Goal: Task Accomplishment & Management: Complete application form

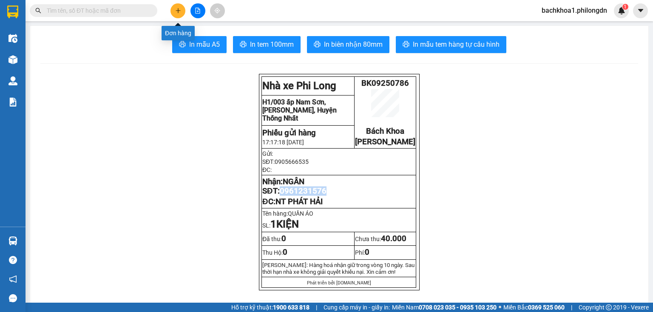
click at [179, 3] on button at bounding box center [177, 10] width 15 height 15
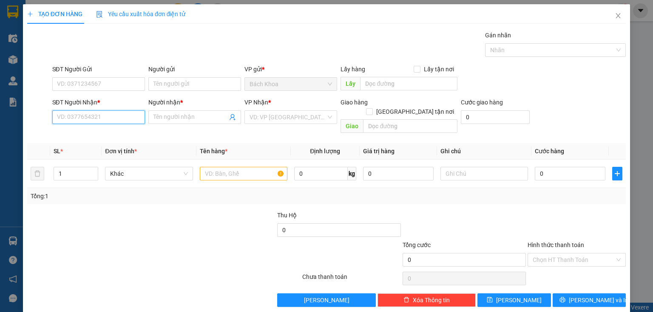
click at [100, 114] on input "SĐT Người Nhận *" at bounding box center [98, 118] width 93 height 14
paste input "0908547797"
type input "0908547797"
click at [116, 133] on div "0908547797 - [PERSON_NAME]" at bounding box center [99, 133] width 84 height 9
type input "[PERSON_NAME]"
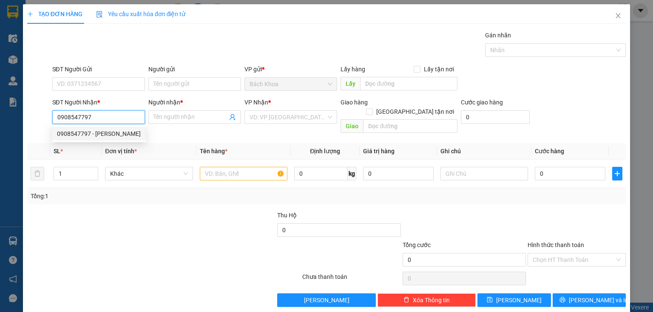
type input "DỐC MƠ"
type input "50.000"
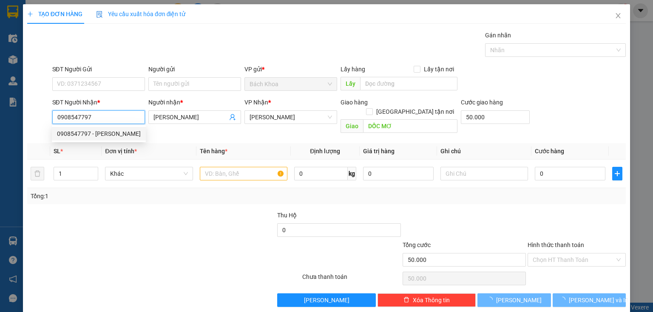
type input "130.000"
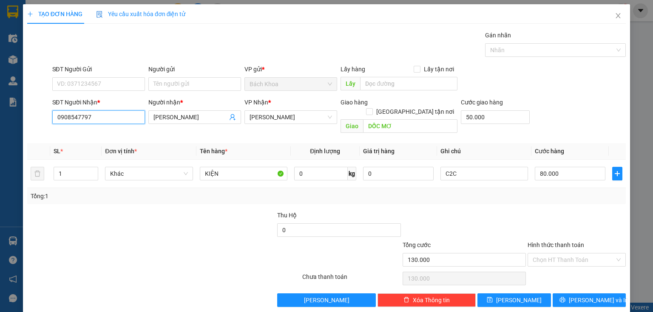
click at [107, 113] on input "0908547797" at bounding box center [98, 118] width 93 height 14
type input "0908547797"
click at [609, 15] on span "Close" at bounding box center [618, 16] width 24 height 24
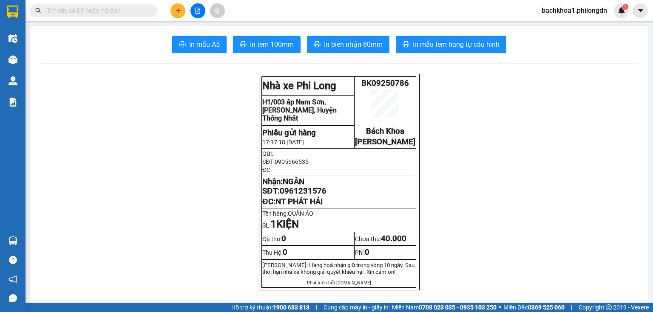
click at [122, 7] on input "text" at bounding box center [97, 10] width 100 height 9
paste input "0908547797"
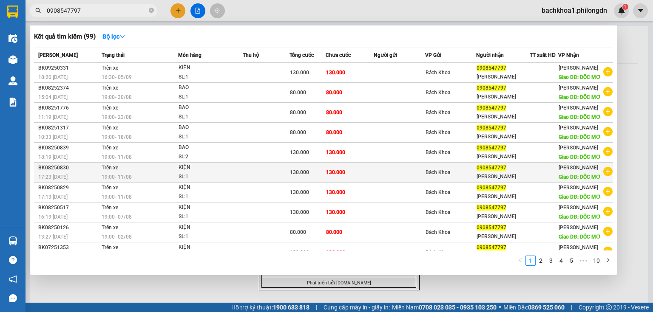
type input "0908547797"
click at [364, 183] on td "130.000" at bounding box center [350, 173] width 48 height 20
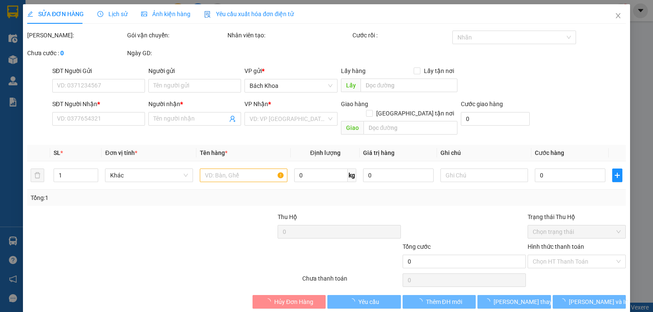
type input "0908547797"
type input "[PERSON_NAME]"
type input "DỐC MƠ"
type input "80.000"
type input "130.000"
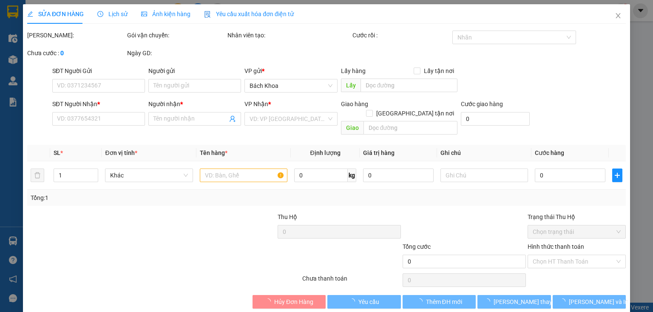
type input "130.000"
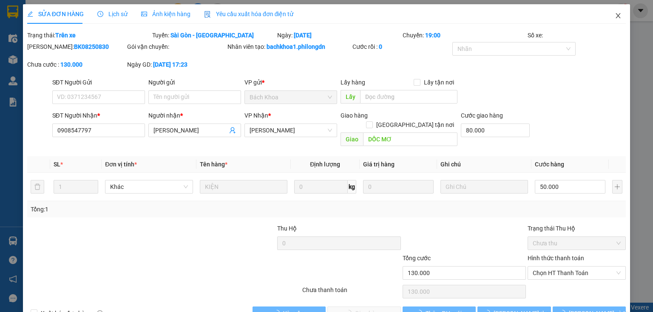
click at [615, 12] on span "Close" at bounding box center [618, 16] width 24 height 24
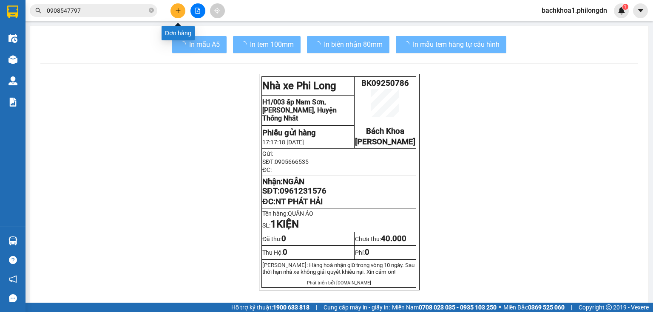
click at [173, 10] on button at bounding box center [177, 10] width 15 height 15
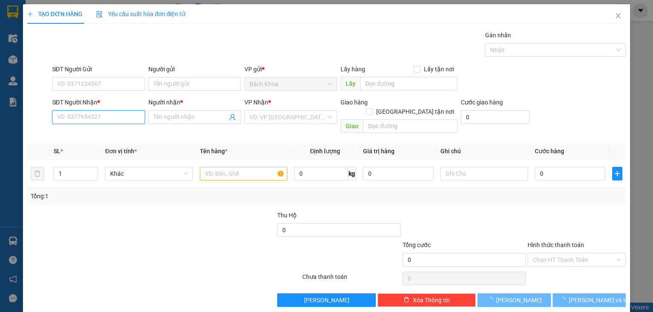
click at [92, 121] on input "SĐT Người Nhận *" at bounding box center [98, 118] width 93 height 14
paste input "0908547797"
type input "0908547797"
click at [117, 131] on div "0908547797 - [PERSON_NAME]" at bounding box center [99, 133] width 84 height 9
type input "[PERSON_NAME]"
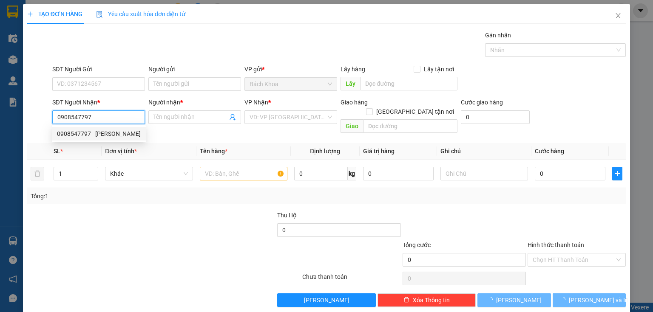
type input "DỐC MƠ"
type input "50.000"
type input "130.000"
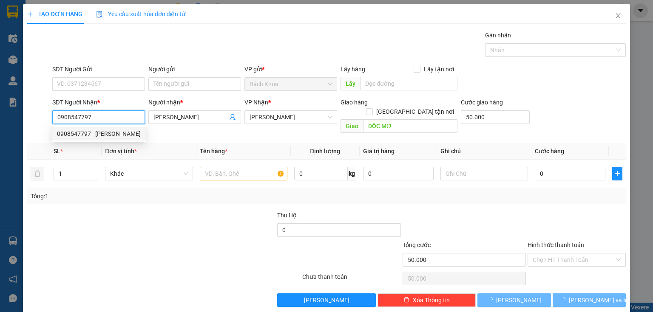
type input "130.000"
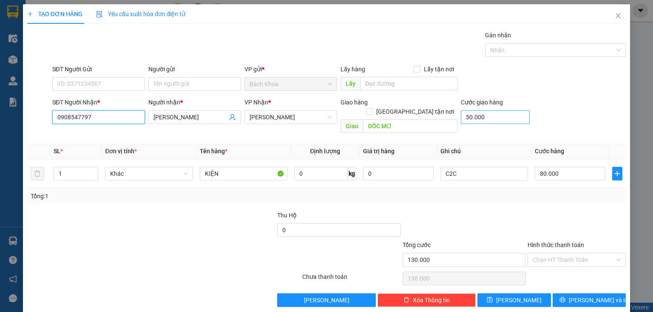
type input "0908547797"
click at [499, 116] on input "50.000" at bounding box center [495, 118] width 69 height 14
type input "8"
type input "80.008"
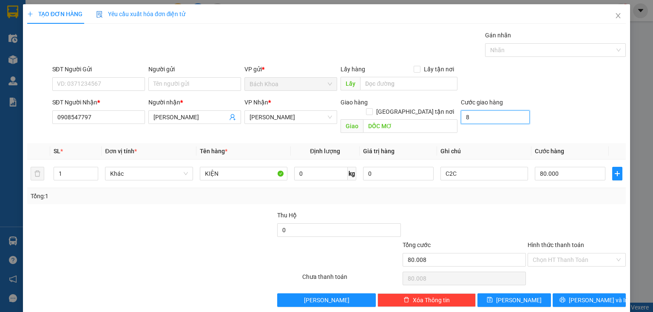
type input "80"
type input "80.080"
type input "800"
type input "80.800"
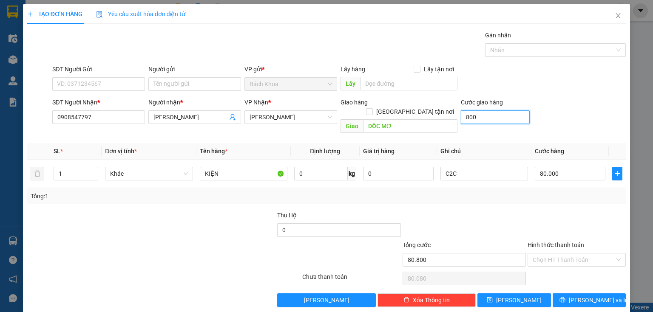
type input "80.800"
type input "8.000"
type input "88.000"
type input "80.000"
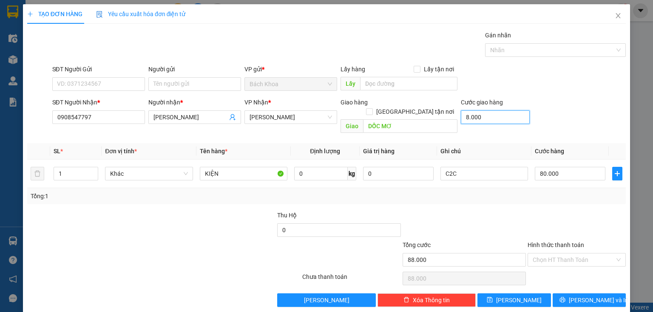
type input "160.000"
type input "80.000"
type input "2"
click at [93, 170] on icon "up" at bounding box center [93, 171] width 3 height 3
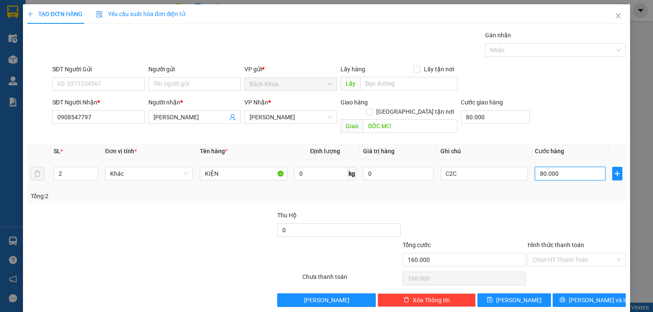
click at [559, 167] on input "80.000" at bounding box center [570, 174] width 71 height 14
click at [480, 193] on div "Tổng: 2" at bounding box center [326, 196] width 599 height 16
click at [585, 296] on span "[PERSON_NAME] và In" at bounding box center [599, 300] width 60 height 9
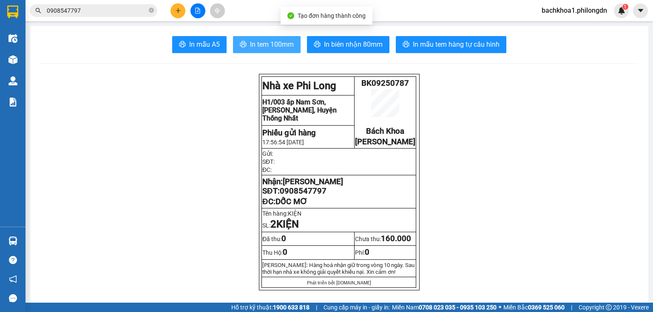
click at [274, 41] on span "In tem 100mm" at bounding box center [272, 44] width 44 height 11
click at [259, 48] on span "In tem 100mm" at bounding box center [272, 44] width 44 height 11
click at [292, 196] on span "0908547797" at bounding box center [303, 191] width 47 height 9
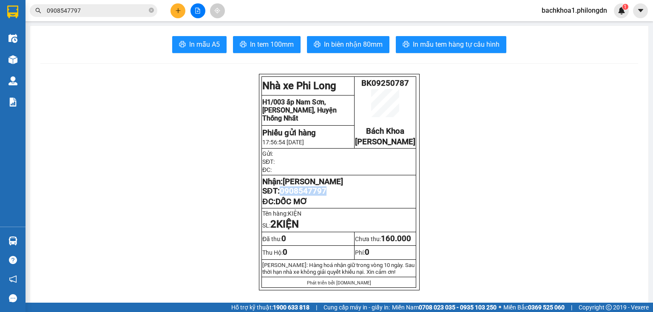
click at [292, 196] on span "0908547797" at bounding box center [303, 191] width 47 height 9
copy span "0908547797"
click at [275, 50] on button "In tem 100mm" at bounding box center [267, 44] width 68 height 17
click at [106, 10] on input "0908547797" at bounding box center [97, 10] width 100 height 9
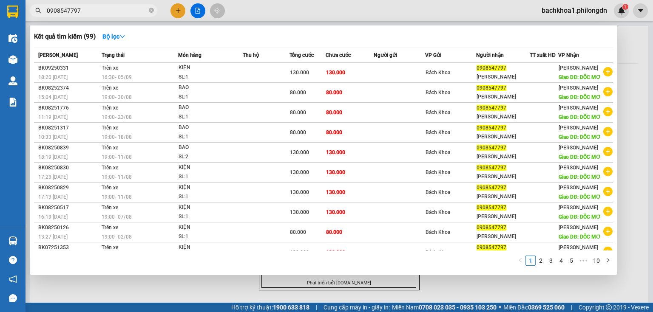
click at [106, 10] on input "0908547797" at bounding box center [97, 10] width 100 height 9
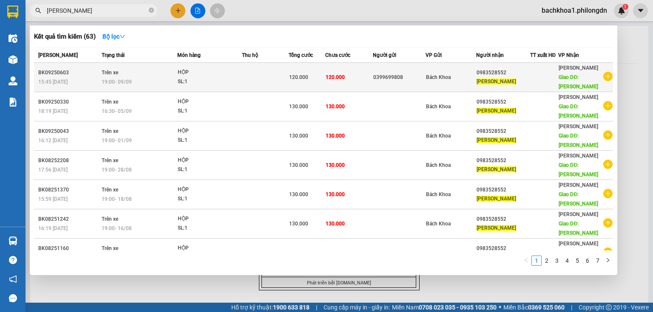
type input "[PERSON_NAME]"
click at [485, 75] on div "0983528552" at bounding box center [503, 72] width 53 height 9
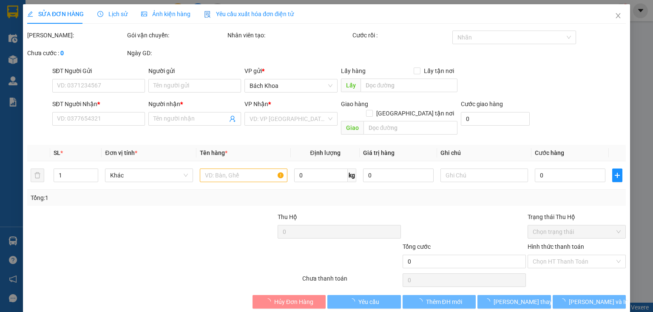
type input "0399699808"
type input "0983528552"
type input "[PERSON_NAME]"
type input "40.000"
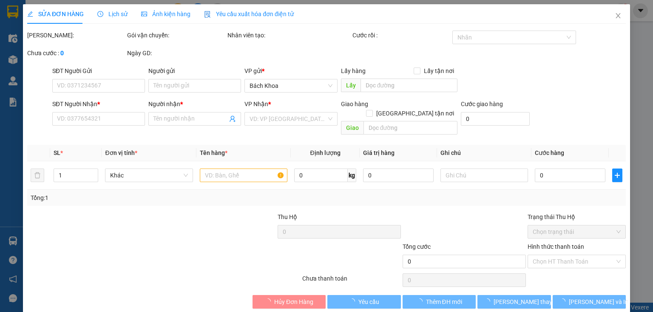
type input "120.000"
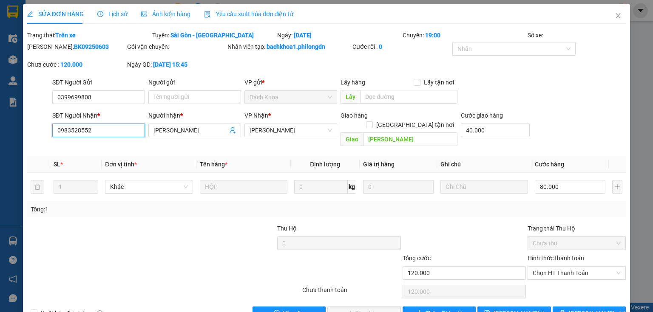
click at [114, 133] on input "0983528552" at bounding box center [98, 131] width 93 height 14
click at [609, 14] on span "Close" at bounding box center [618, 16] width 24 height 24
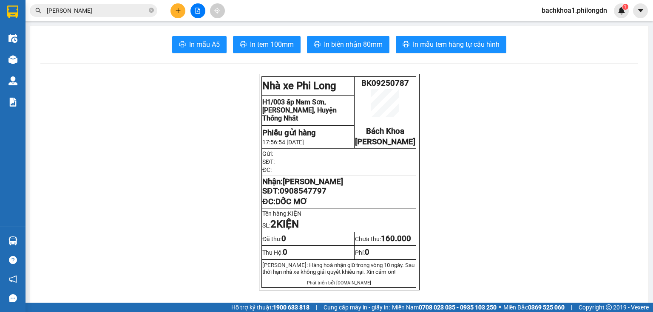
click at [176, 10] on icon "plus" at bounding box center [178, 11] width 6 height 6
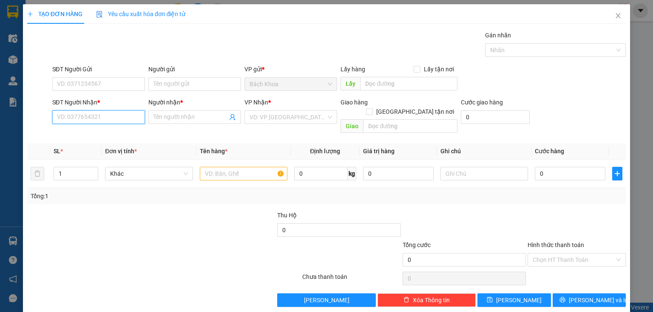
click at [98, 116] on input "SĐT Người Nhận *" at bounding box center [98, 118] width 93 height 14
paste input "0983528552"
type input "0983528552"
click at [114, 136] on div "0983528552 - [PERSON_NAME]" at bounding box center [99, 133] width 84 height 9
type input "[PERSON_NAME]"
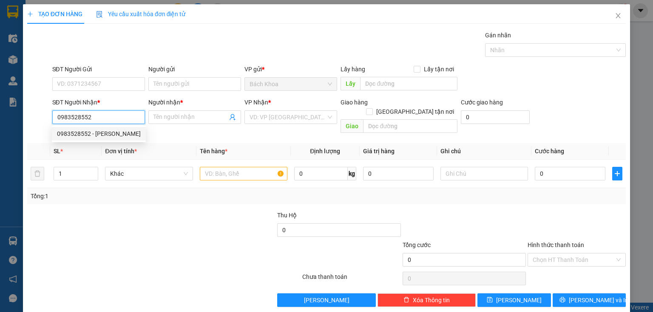
type input "[PERSON_NAME]"
type input "40.000"
type input "120.000"
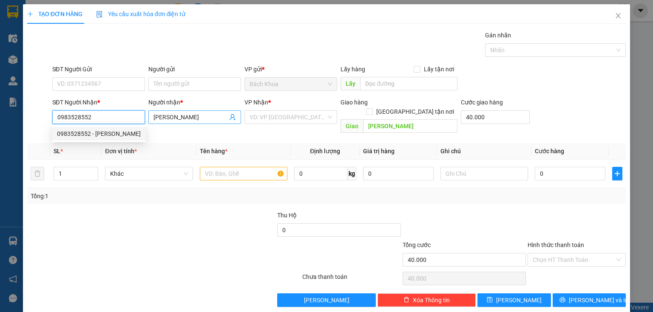
type input "120.000"
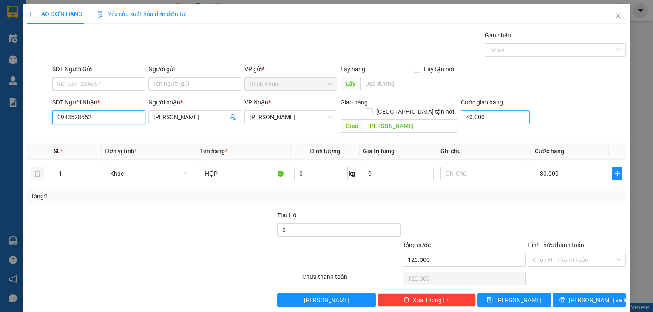
type input "0983528552"
click at [503, 117] on input "40.000" at bounding box center [495, 118] width 69 height 14
type input "3"
type input "80.003"
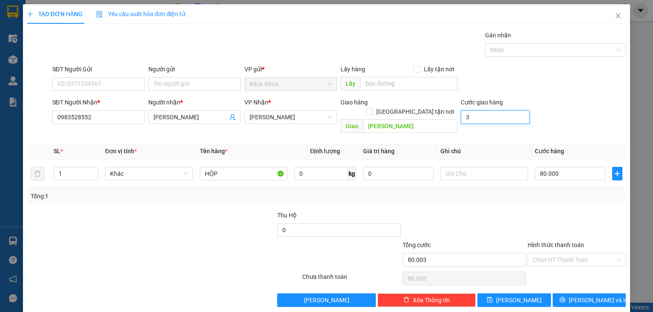
type input "30"
type input "80.030"
type input "300"
type input "80.300"
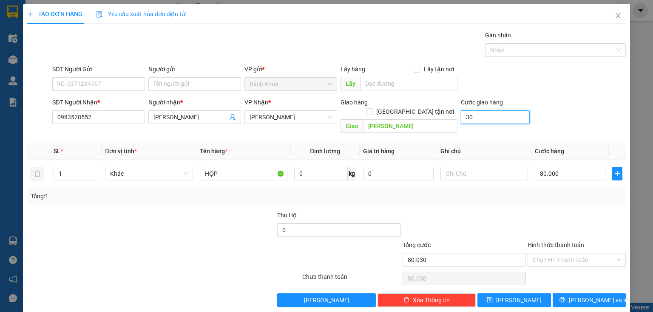
type input "80.300"
type input "3.000"
type input "83.000"
type input "30.000"
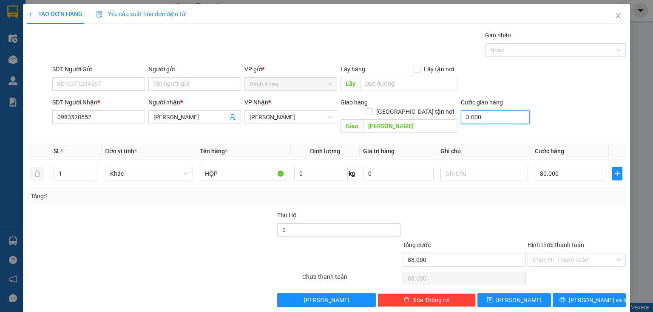
type input "110.000"
type input "30.000"
click at [561, 167] on input "80.000" at bounding box center [570, 174] width 71 height 14
type input "30.003"
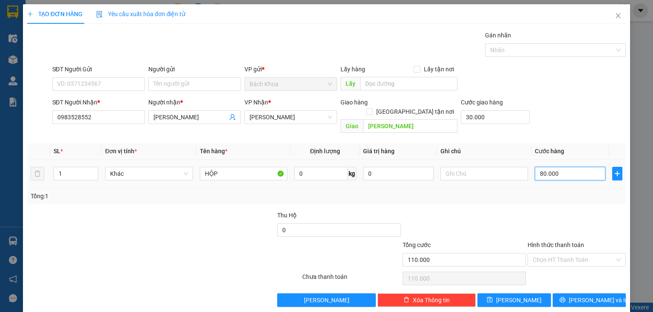
type input "30.003"
type input "3"
type input "30.030"
type input "30"
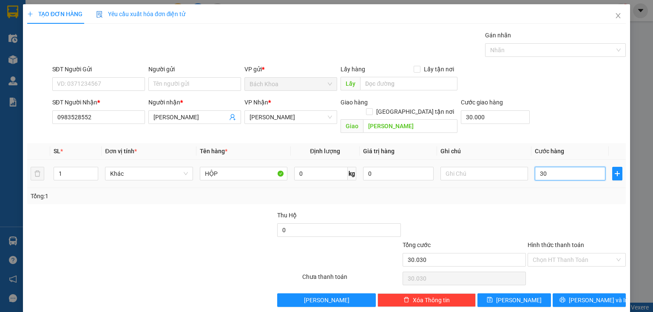
type input "30.300"
type input "300"
type input "33.000"
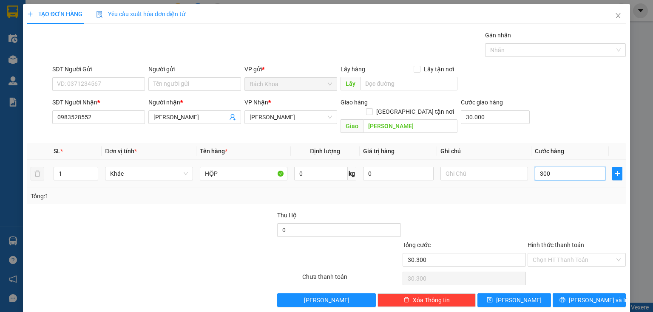
type input "3.000"
type input "60.000"
type input "30.000"
click at [583, 296] on span "[PERSON_NAME] và In" at bounding box center [599, 300] width 60 height 9
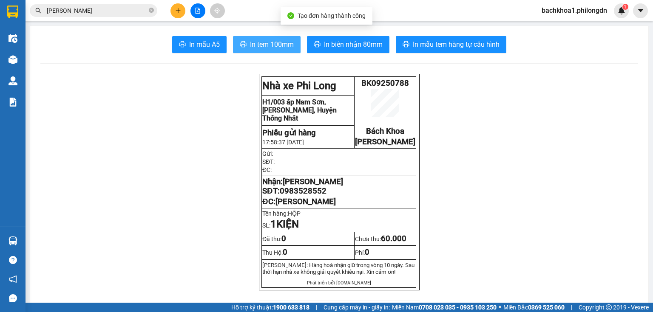
click at [259, 47] on span "In tem 100mm" at bounding box center [272, 44] width 44 height 11
click at [177, 7] on button at bounding box center [177, 10] width 15 height 15
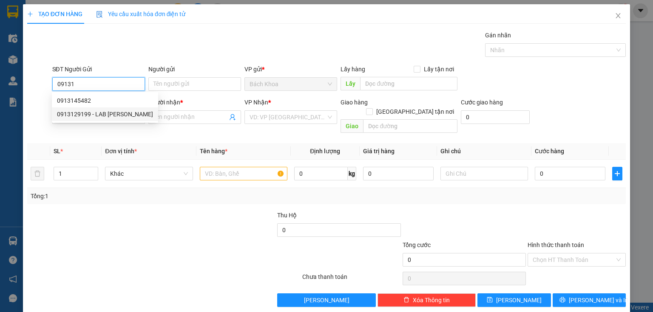
click at [85, 113] on div "0913129199 - LAB [PERSON_NAME]" at bounding box center [105, 114] width 96 height 9
type input "0913129199"
type input "LAB [PERSON_NAME]"
type input "02516516999"
type input "SG SMILE"
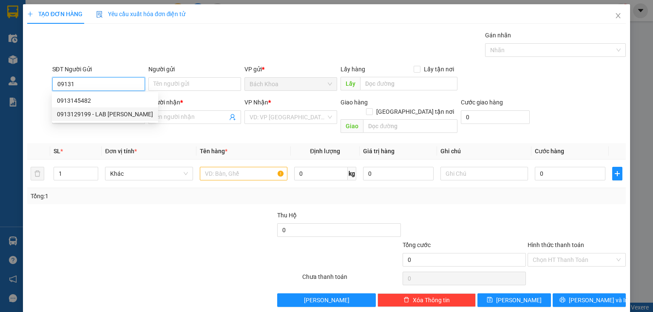
type input "PHÚ CƯỜNG"
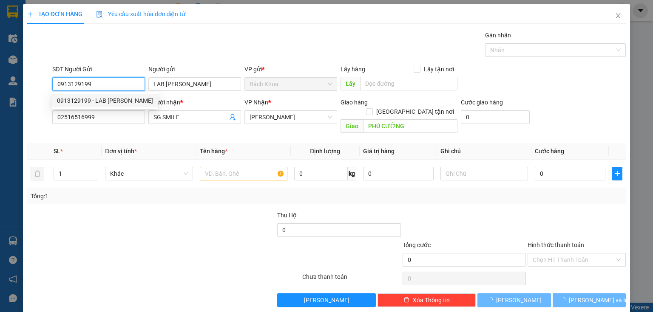
type input "30.000"
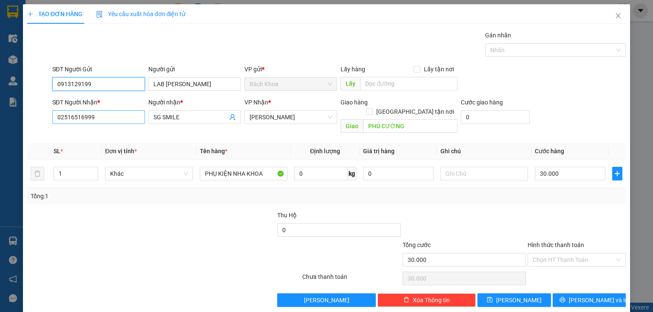
type input "0913129199"
click at [112, 116] on input "02516516999" at bounding box center [98, 118] width 93 height 14
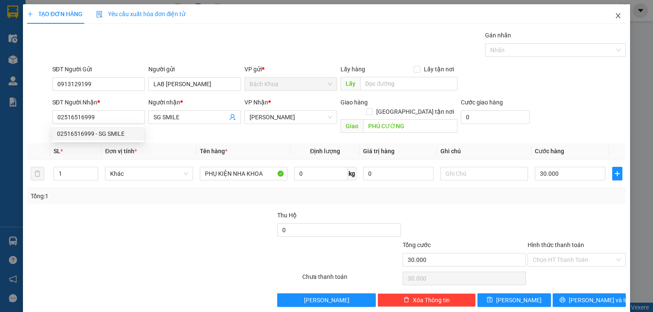
click at [622, 14] on span "Close" at bounding box center [618, 16] width 24 height 24
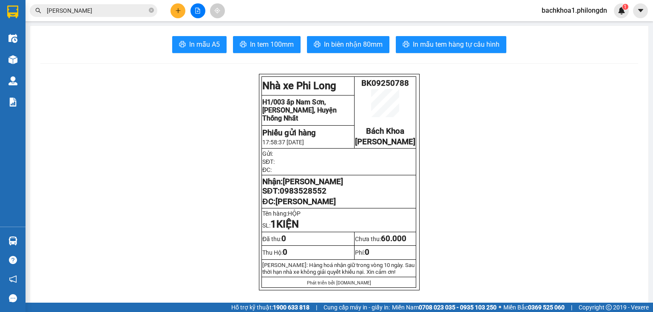
click at [185, 8] on button at bounding box center [177, 10] width 15 height 15
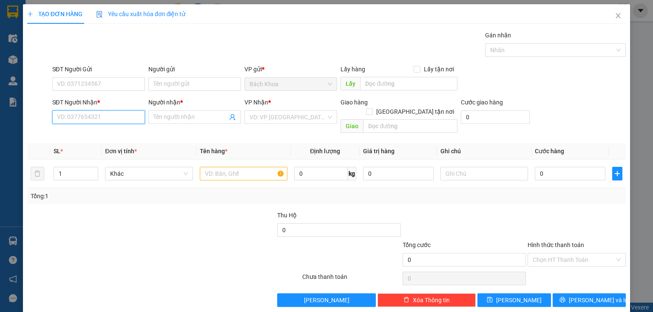
click at [104, 119] on input "SĐT Người Nhận *" at bounding box center [98, 118] width 93 height 14
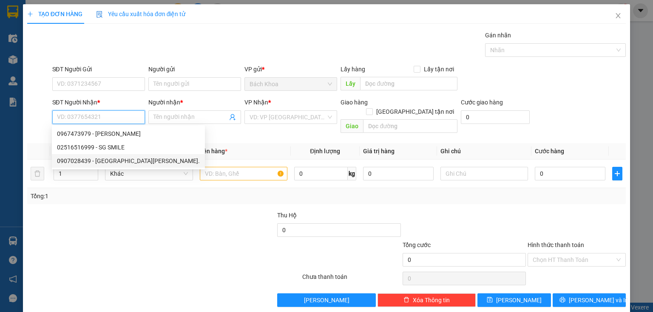
click at [106, 158] on div "0907028439 - [GEOGRAPHIC_DATA][PERSON_NAME]." at bounding box center [128, 160] width 143 height 9
type input "0907028439"
type input "NK [PERSON_NAME]."
type input "DỐC MƠ"
type input "30.000"
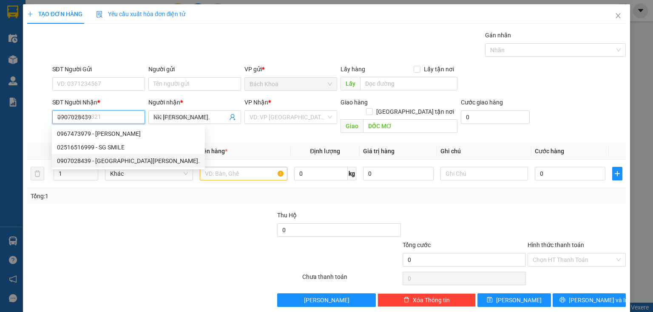
type input "30.000"
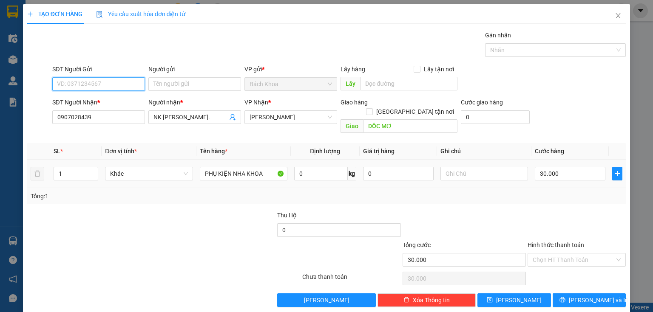
click at [99, 83] on input "SĐT Người Gửi" at bounding box center [98, 84] width 93 height 14
click at [101, 113] on div "0913129199 - LAB [PERSON_NAME]" at bounding box center [105, 114] width 96 height 9
type input "0913129199"
type input "LAB [PERSON_NAME]"
click at [561, 254] on input "Hình thức thanh toán" at bounding box center [574, 260] width 82 height 13
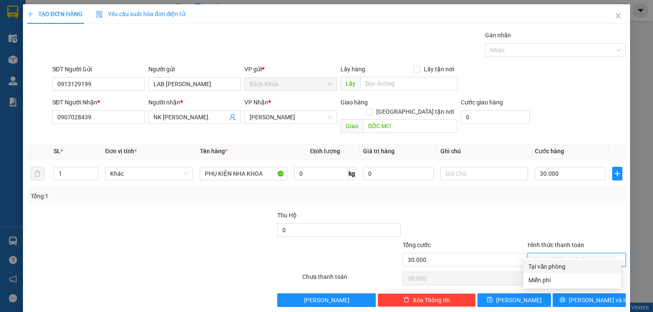
drag, startPoint x: 565, startPoint y: 270, endPoint x: 576, endPoint y: 279, distance: 14.8
click at [565, 271] on div "Tại văn phòng" at bounding box center [572, 266] width 88 height 9
type input "0"
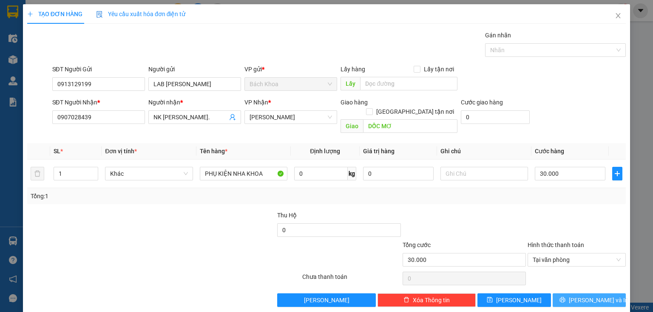
click at [591, 296] on span "[PERSON_NAME] và In" at bounding box center [599, 300] width 60 height 9
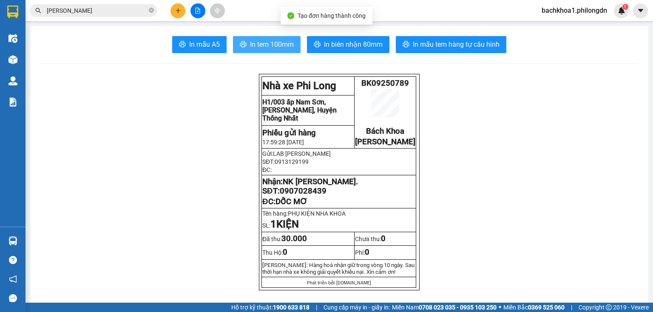
click at [244, 42] on icon "printer" at bounding box center [243, 44] width 7 height 7
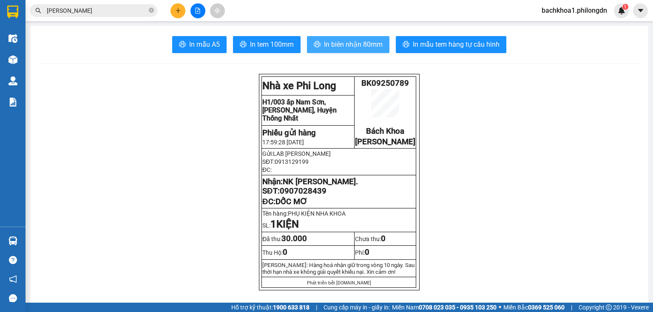
click at [341, 43] on span "In biên nhận 80mm" at bounding box center [353, 44] width 59 height 11
click at [298, 196] on span "0907028439" at bounding box center [303, 191] width 47 height 9
copy span "0907028439"
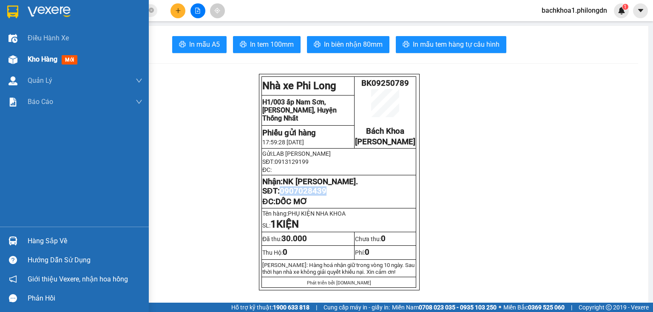
click at [48, 52] on div "Kho hàng mới" at bounding box center [85, 59] width 115 height 21
click at [43, 60] on span "Kho hàng" at bounding box center [43, 59] width 30 height 8
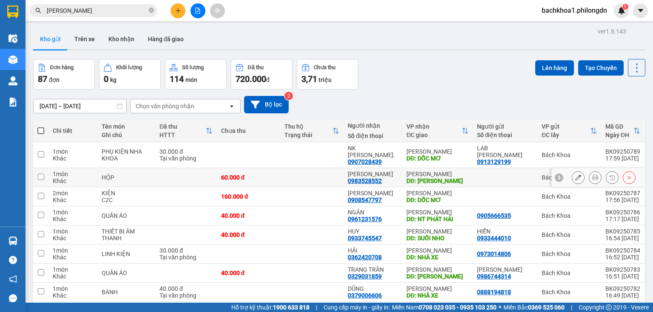
click at [355, 178] on div "0983528552" at bounding box center [365, 181] width 34 height 7
copy div "0983528552"
click at [175, 6] on button at bounding box center [177, 10] width 15 height 15
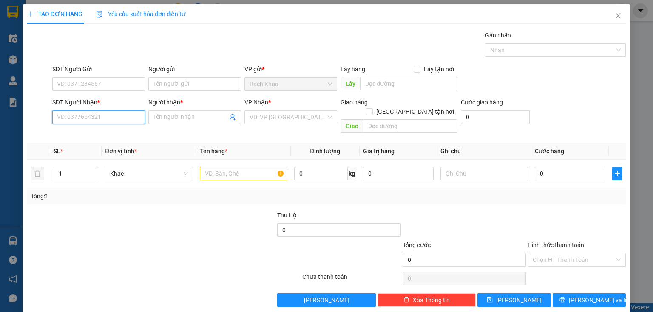
click at [101, 115] on input "SĐT Người Nhận *" at bounding box center [98, 118] width 93 height 14
click at [105, 136] on div "0933220010 - QUÂN" at bounding box center [98, 133] width 82 height 9
type input "0933220010"
type input "QUÂN"
type input "RỬA XE 3536 SOKLU"
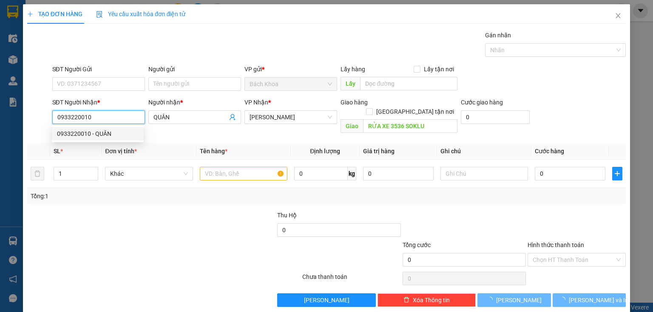
type input "30.000"
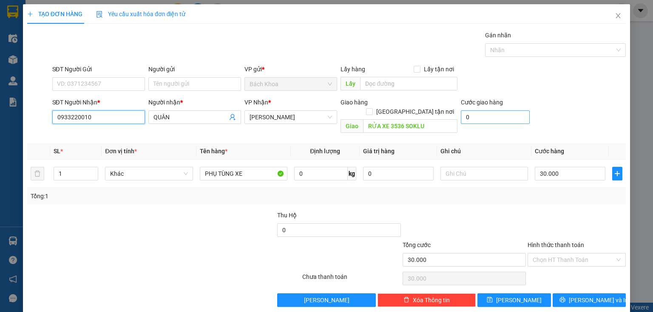
type input "0933220010"
click at [478, 114] on input "0" at bounding box center [495, 118] width 69 height 14
type input "4"
type input "30.004"
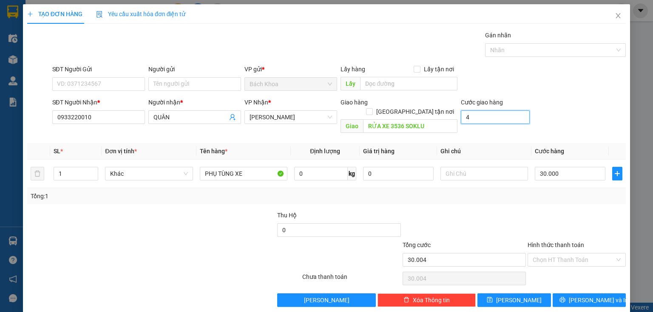
type input "40"
type input "30.040"
type input "400"
type input "30.400"
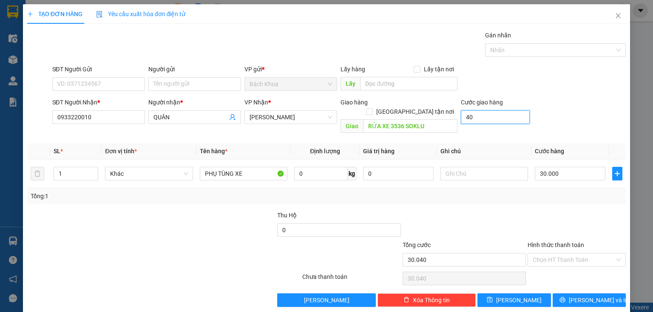
type input "30.400"
type input "4.000"
type input "34.000"
type input "40.000"
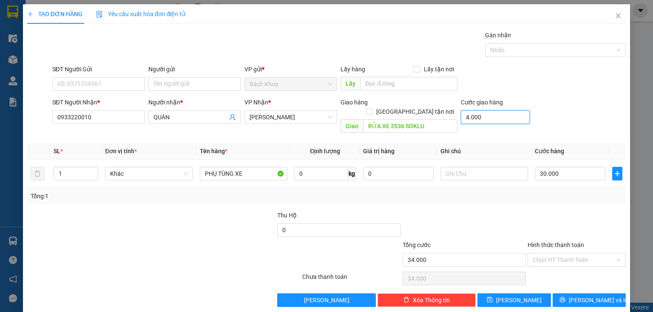
type input "70.000"
type input "40.000"
click at [558, 167] on input "30.000" at bounding box center [570, 174] width 71 height 14
type input "40.004"
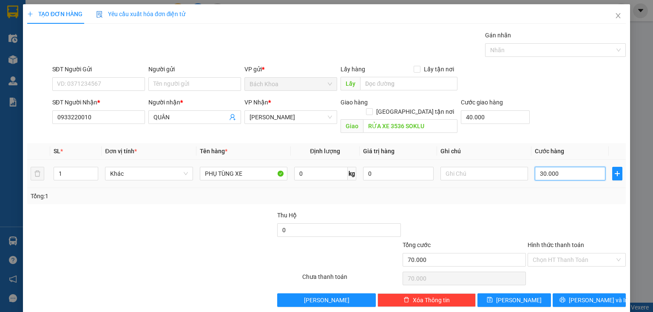
type input "40.004"
type input "4"
type input "40.040"
type input "40"
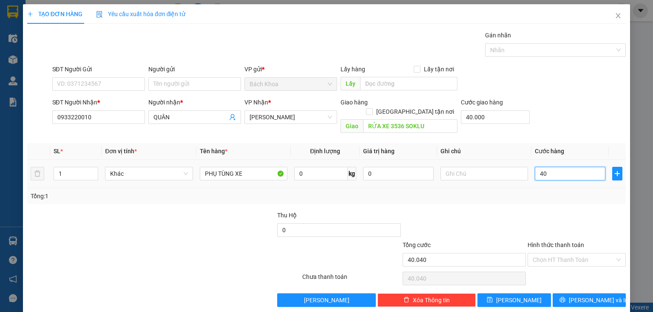
type input "40.400"
type input "400"
type input "44.000"
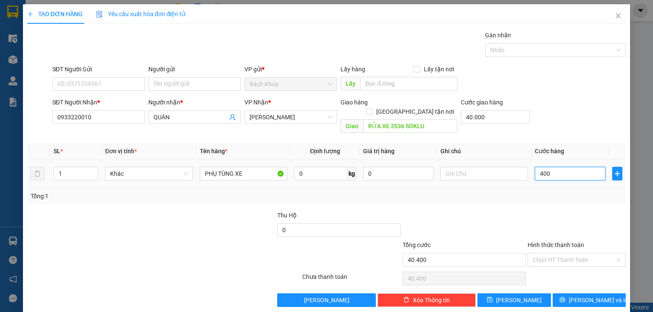
type input "4.000"
type input "80.000"
type input "40.000"
type input "440.000"
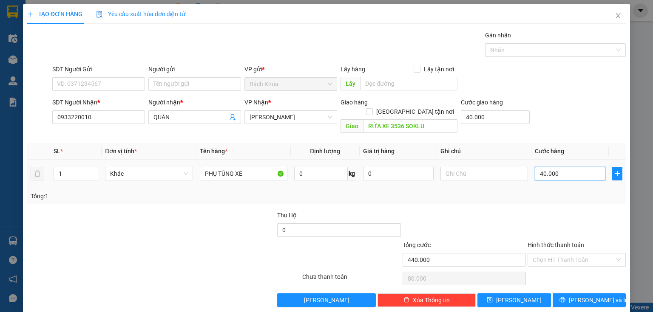
type input "440.000"
type input "40.000"
type input "80.000"
type input "40.000"
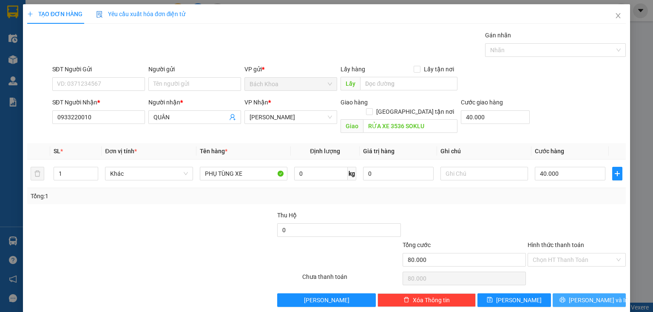
click at [575, 294] on button "[PERSON_NAME] và In" at bounding box center [590, 301] width 74 height 14
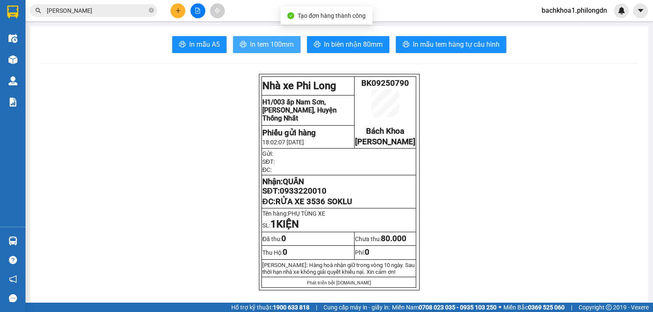
click at [253, 49] on span "In tem 100mm" at bounding box center [272, 44] width 44 height 11
click at [306, 196] on span "0933220010" at bounding box center [303, 191] width 47 height 9
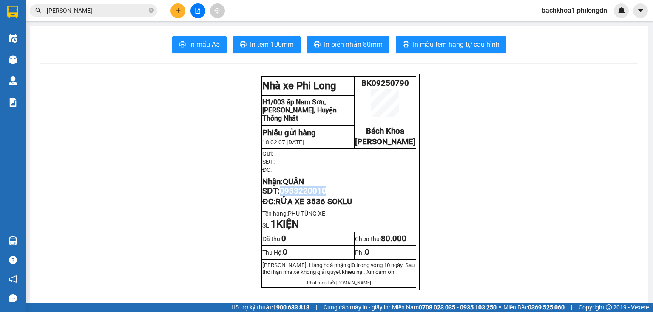
click at [306, 196] on span "0933220010" at bounding box center [303, 191] width 47 height 9
copy span "0933220010"
